Goal: Navigation & Orientation: Find specific page/section

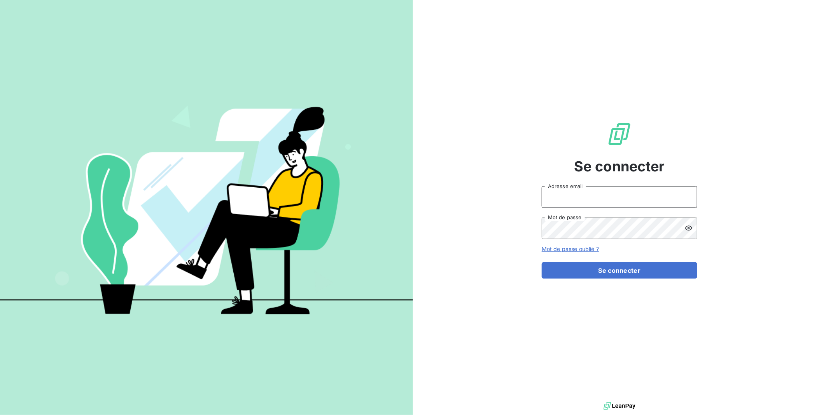
type input "[EMAIL_ADDRESS][DOMAIN_NAME]"
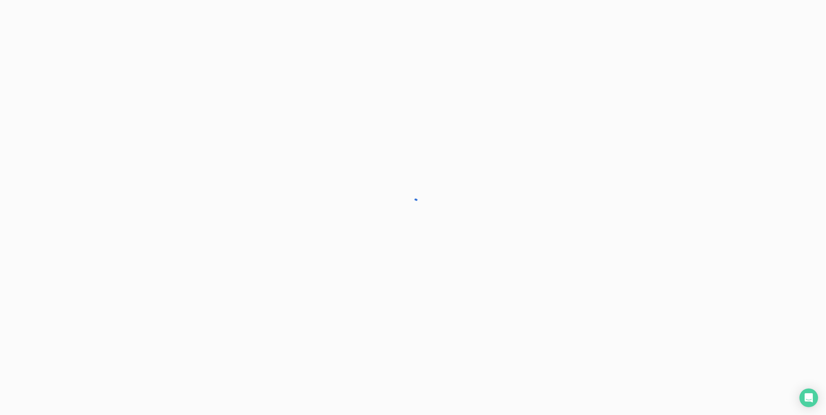
click at [613, 271] on div at bounding box center [413, 207] width 826 height 415
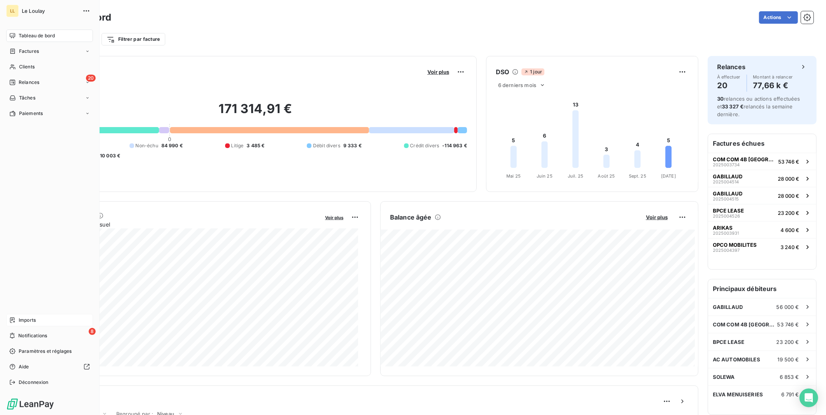
click at [22, 323] on span "Imports" at bounding box center [27, 320] width 17 height 7
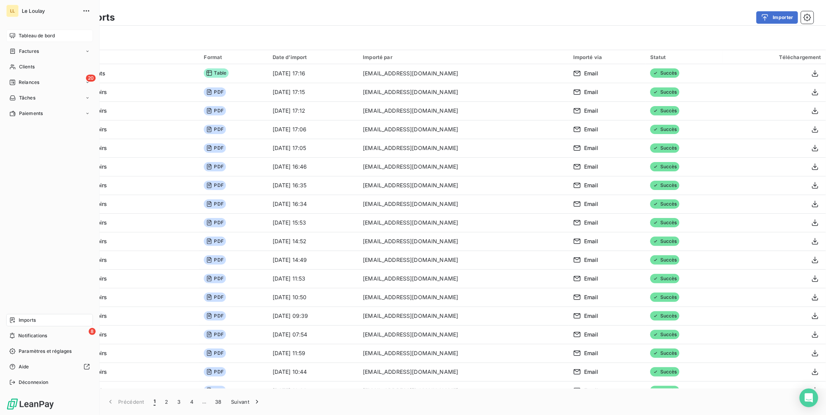
click at [30, 33] on span "Tableau de bord" at bounding box center [37, 35] width 36 height 7
